Goal: Task Accomplishment & Management: Use online tool/utility

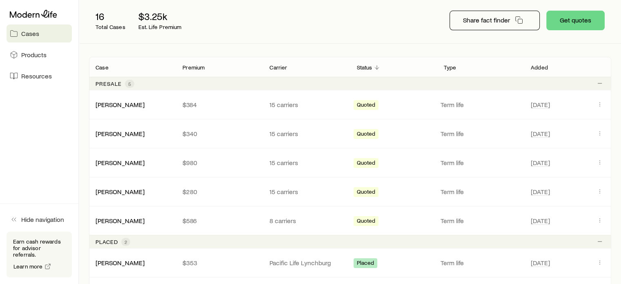
scroll to position [100, 0]
click at [239, 114] on div "[PERSON_NAME] $384 15 carriers Quoted Term life [DATE]" at bounding box center [350, 104] width 522 height 29
click at [133, 189] on link "[PERSON_NAME]" at bounding box center [120, 191] width 49 height 8
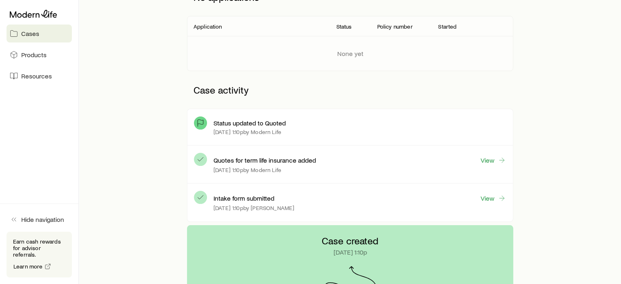
scroll to position [138, 0]
click at [490, 160] on link "View" at bounding box center [493, 159] width 26 height 9
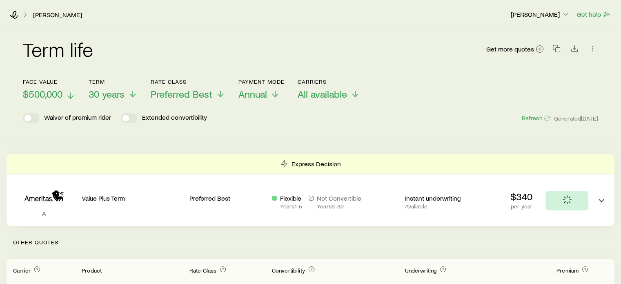
click at [52, 91] on span "$500,000" at bounding box center [43, 93] width 40 height 11
click at [149, 53] on div "Term life Get more quotes" at bounding box center [310, 53] width 575 height 29
